Goal: Browse casually

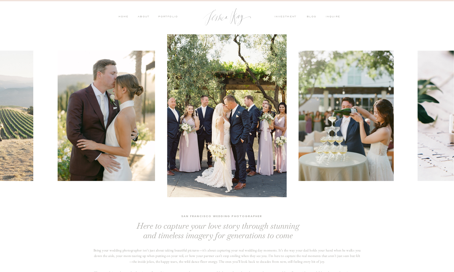
click at [168, 16] on nav "PORTFOLIO" at bounding box center [168, 17] width 21 height 5
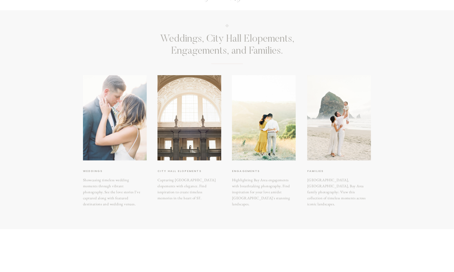
scroll to position [40, 0]
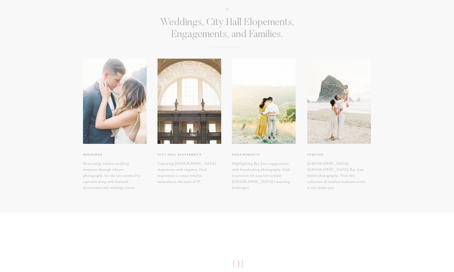
click at [120, 106] on div at bounding box center [115, 101] width 64 height 85
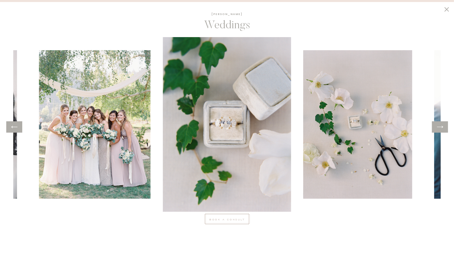
scroll to position [259, 0]
click at [439, 126] on icon at bounding box center [440, 127] width 7 height 8
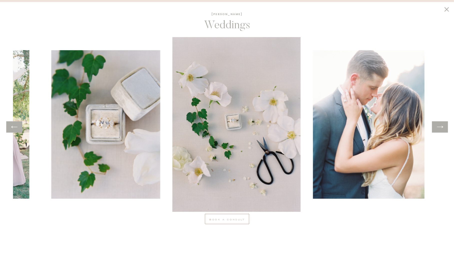
click at [439, 126] on icon at bounding box center [440, 127] width 7 height 8
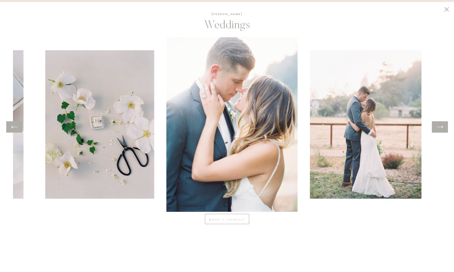
click at [439, 126] on icon at bounding box center [440, 127] width 7 height 8
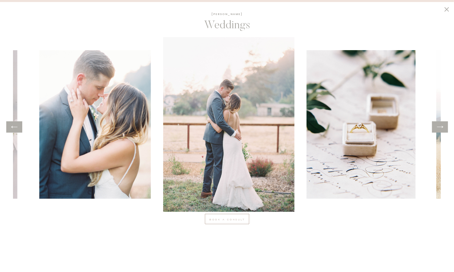
click at [439, 126] on icon at bounding box center [440, 127] width 7 height 8
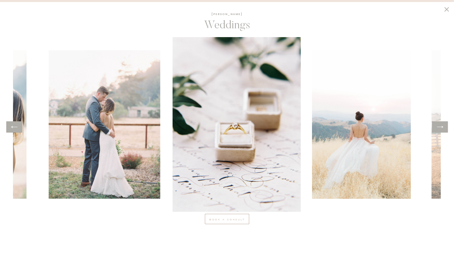
click at [439, 126] on icon at bounding box center [440, 127] width 7 height 8
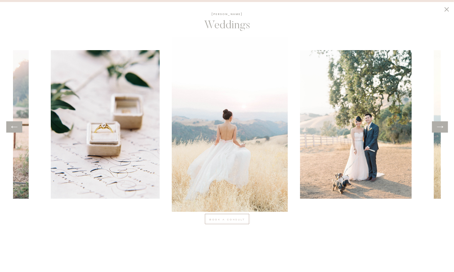
click at [439, 126] on icon at bounding box center [440, 127] width 7 height 8
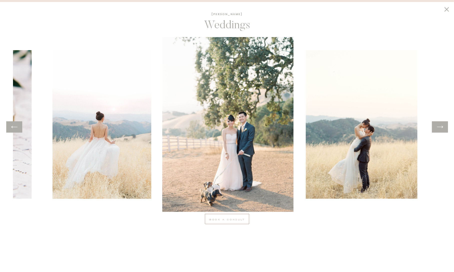
click at [439, 126] on icon at bounding box center [440, 127] width 7 height 8
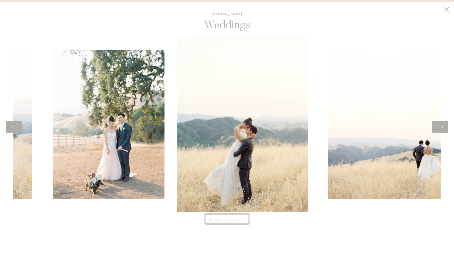
click at [439, 126] on icon at bounding box center [440, 127] width 7 height 8
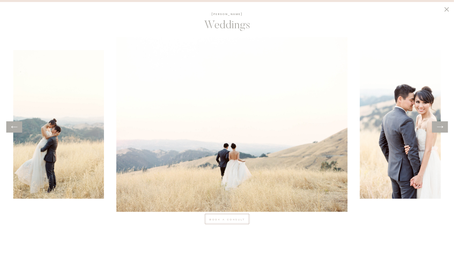
click at [439, 126] on icon at bounding box center [440, 127] width 7 height 8
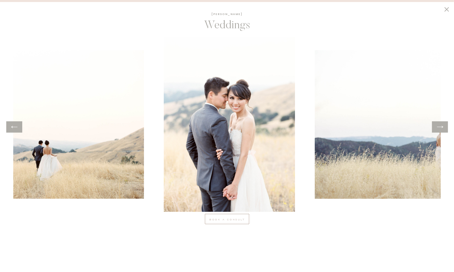
click at [439, 126] on icon at bounding box center [440, 127] width 7 height 8
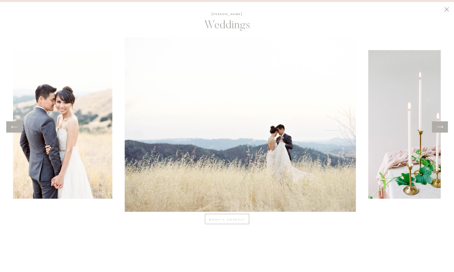
click at [439, 126] on icon at bounding box center [440, 127] width 7 height 8
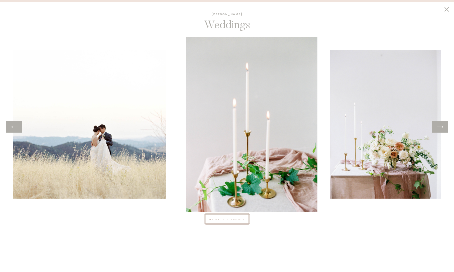
click at [439, 126] on icon at bounding box center [440, 127] width 7 height 8
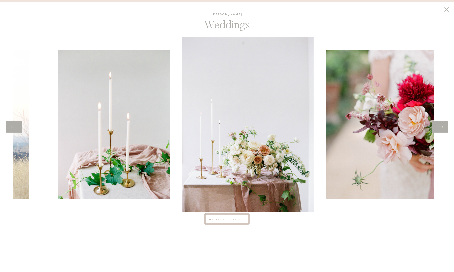
click at [439, 126] on icon at bounding box center [440, 127] width 7 height 8
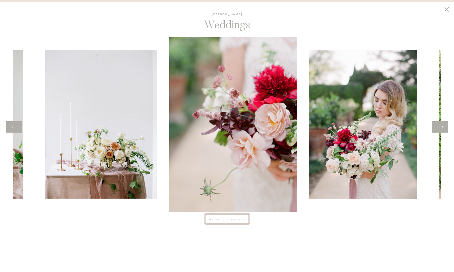
click at [439, 126] on icon at bounding box center [440, 127] width 7 height 8
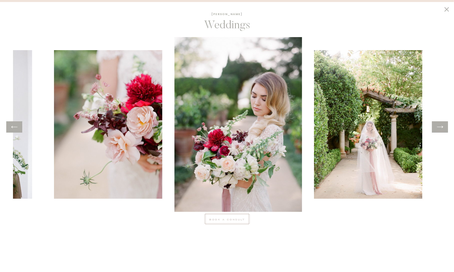
click at [439, 126] on icon at bounding box center [440, 127] width 7 height 8
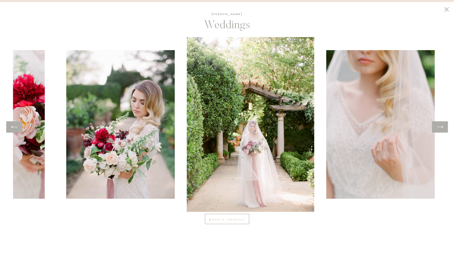
click at [439, 126] on icon at bounding box center [440, 127] width 7 height 8
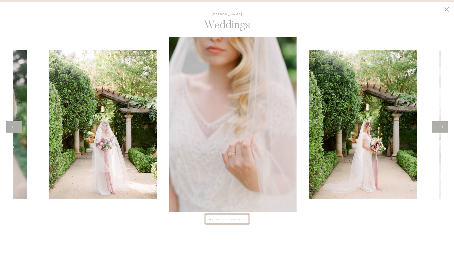
click at [439, 126] on icon at bounding box center [440, 127] width 7 height 8
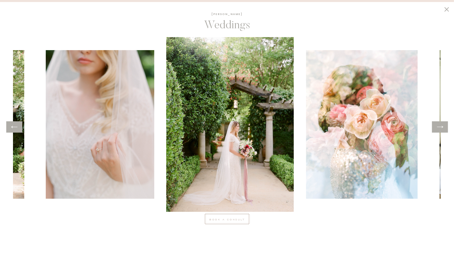
click at [439, 126] on icon at bounding box center [440, 127] width 7 height 8
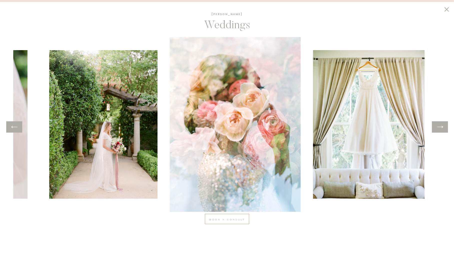
click at [439, 126] on icon at bounding box center [440, 127] width 7 height 8
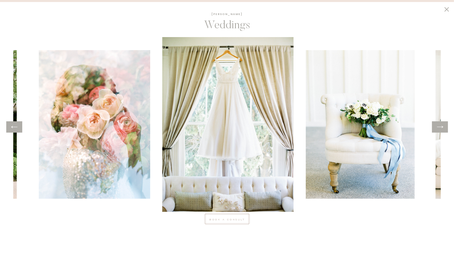
click at [439, 126] on icon at bounding box center [440, 127] width 7 height 8
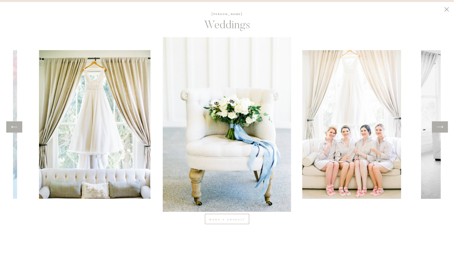
click at [439, 126] on icon at bounding box center [440, 127] width 7 height 8
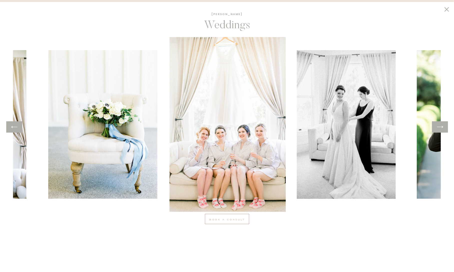
click at [439, 126] on icon at bounding box center [440, 127] width 7 height 8
